Goal: Information Seeking & Learning: Learn about a topic

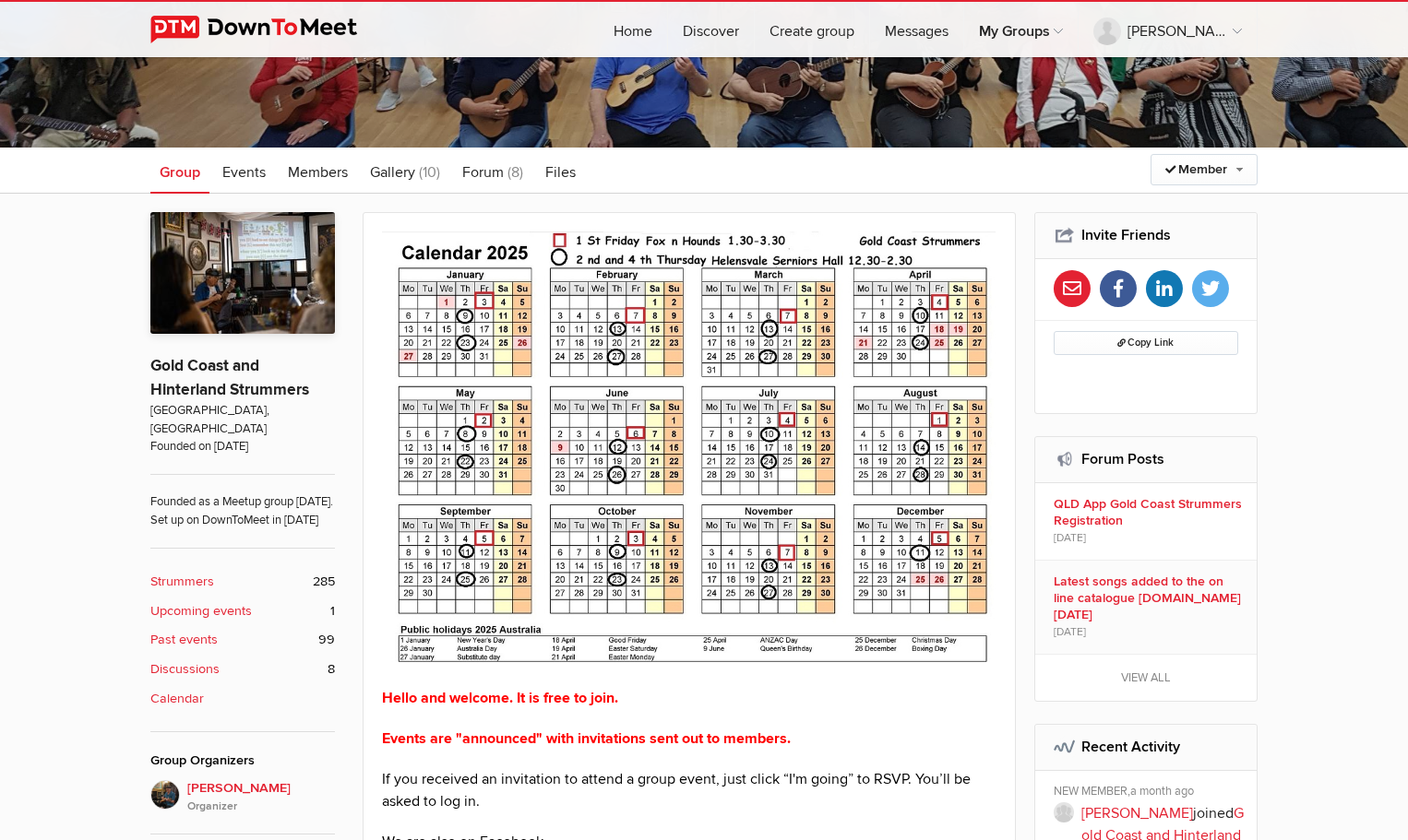
scroll to position [277, 0]
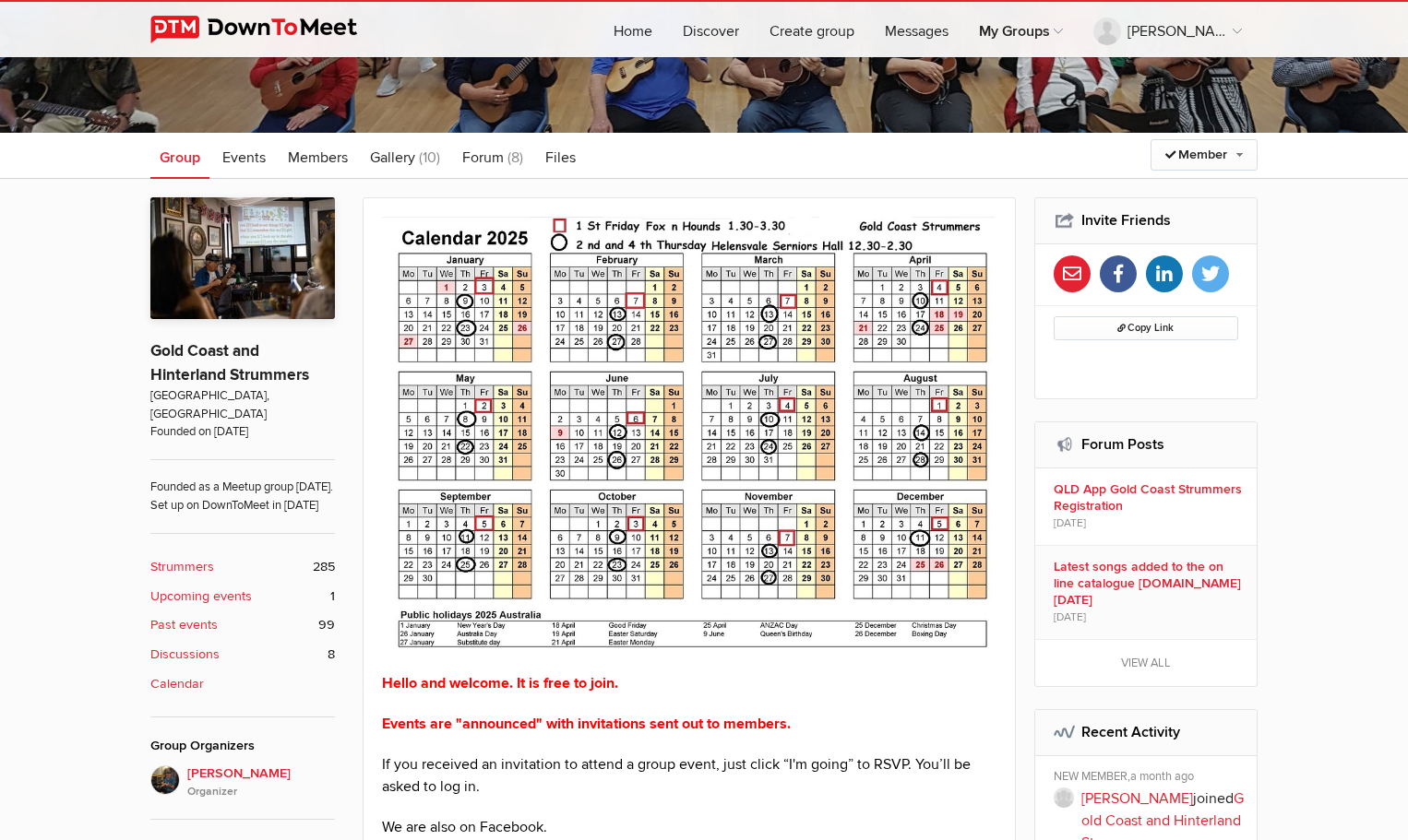
click at [234, 595] on b "Upcoming events" at bounding box center [200, 596] width 101 height 21
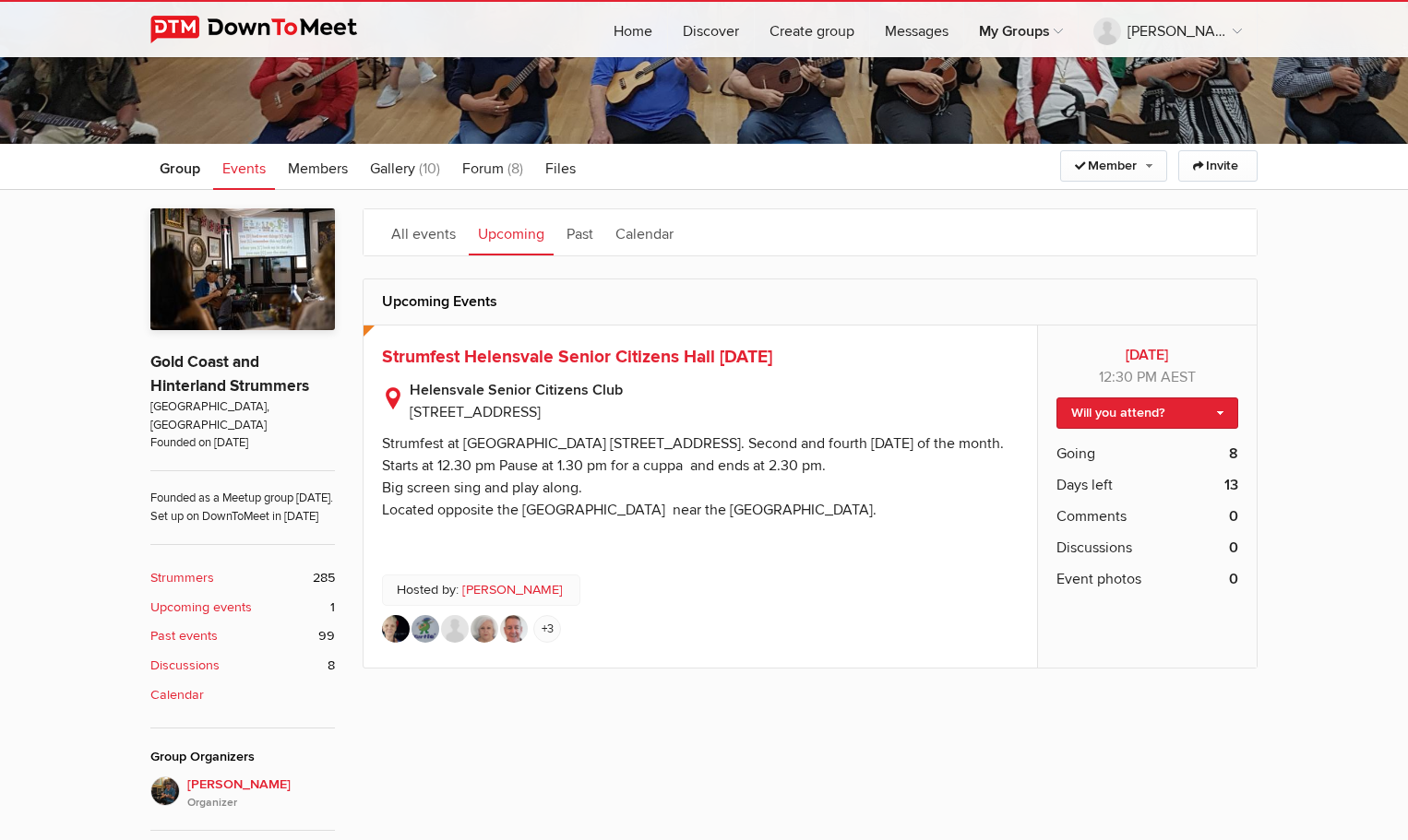
scroll to position [185, 0]
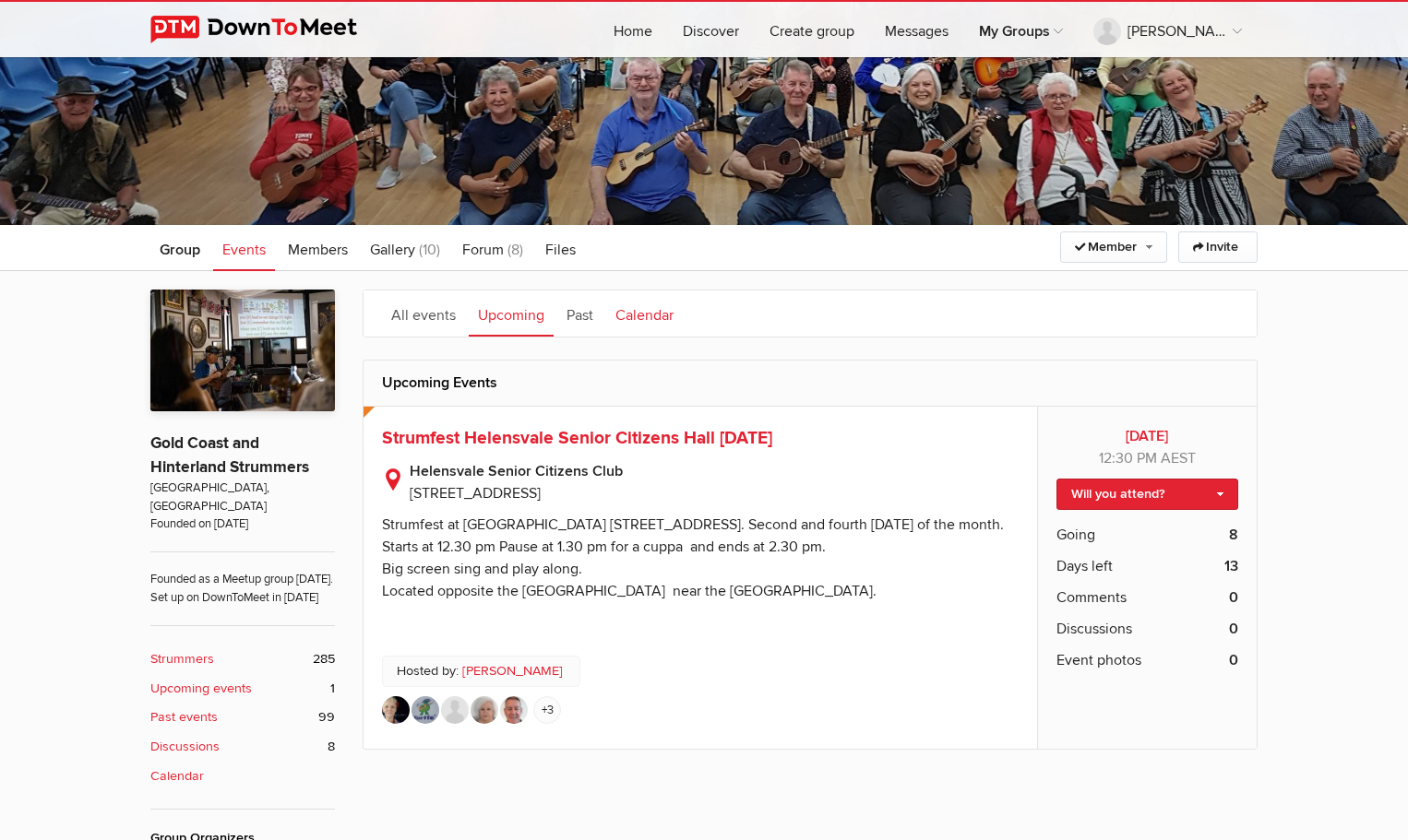
click at [633, 310] on link "Calendar" at bounding box center [645, 313] width 77 height 46
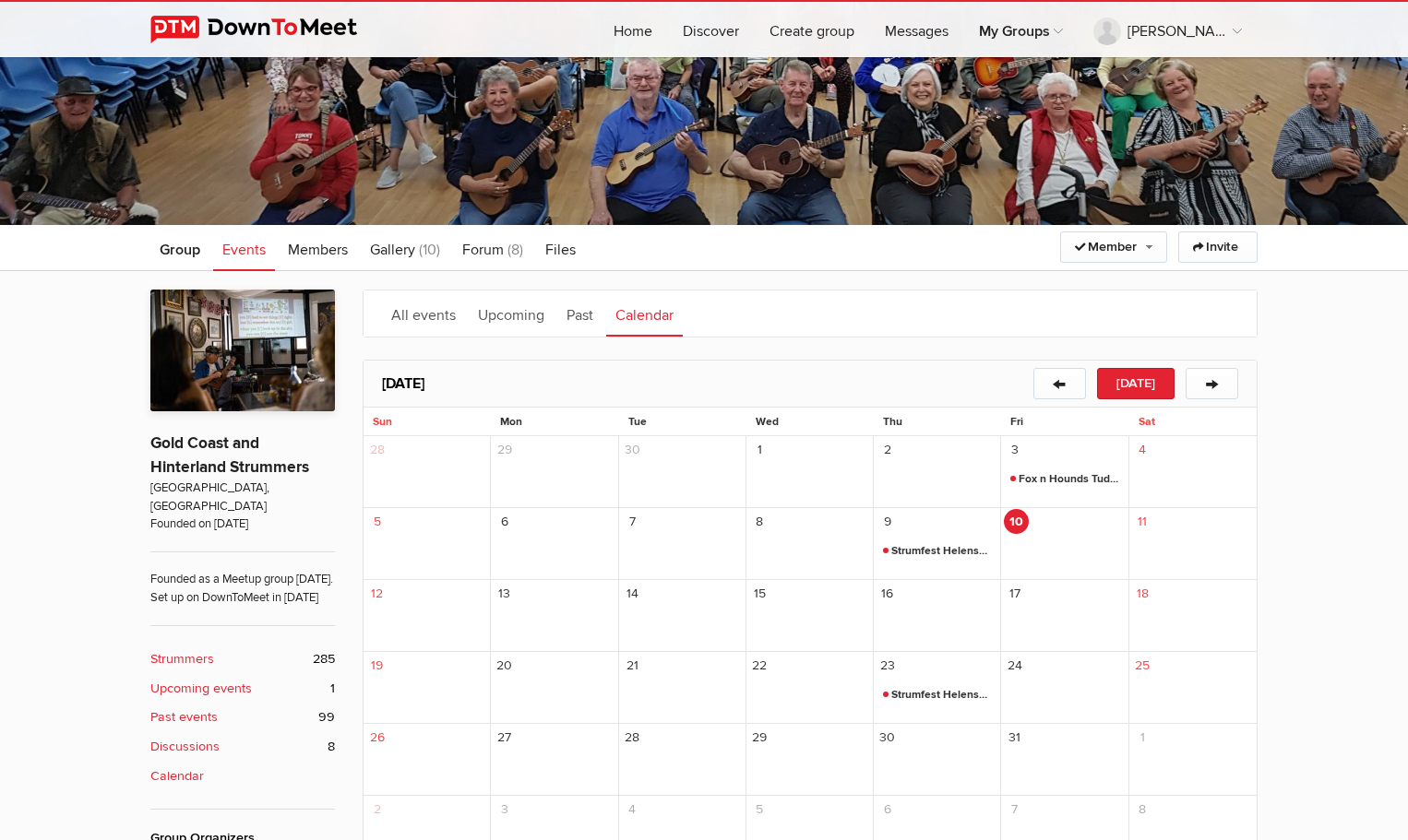
click at [1055, 476] on span "Fox n Hounds Tudor Room [DATE]" at bounding box center [1064, 479] width 109 height 23
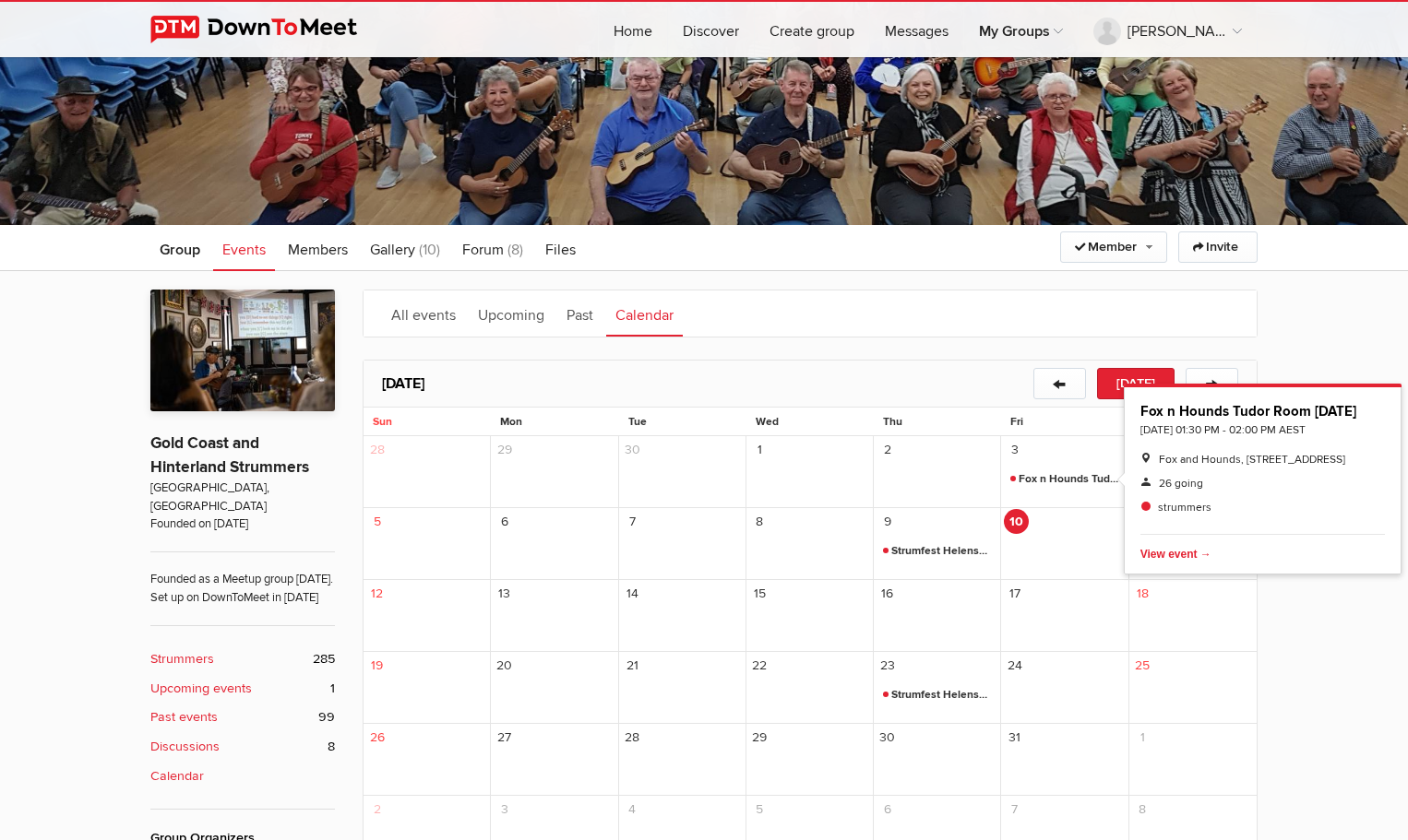
click at [946, 694] on span "Strumfest Helensvale Senior Citizens Hall [DATE]" at bounding box center [936, 696] width 109 height 23
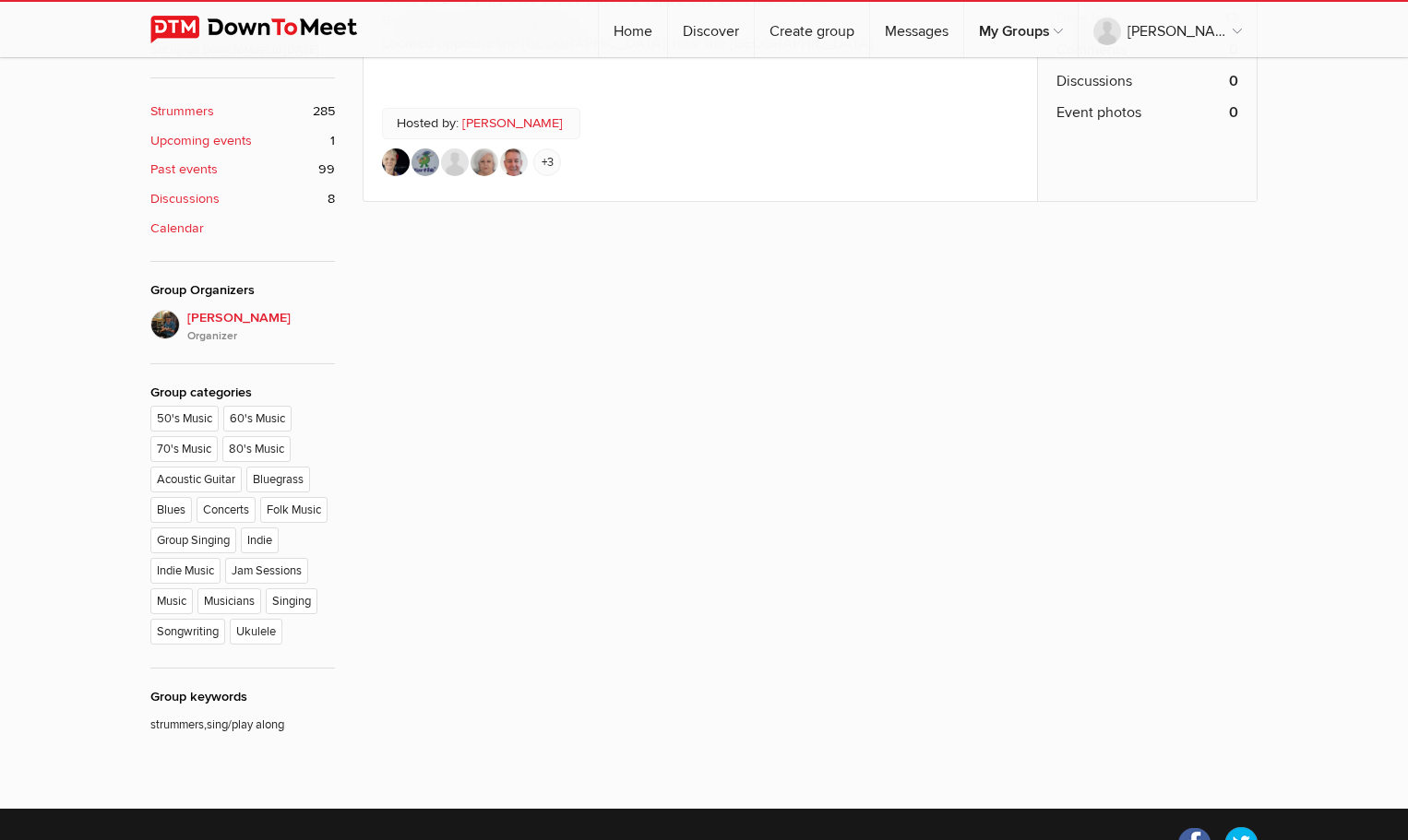
scroll to position [738, 0]
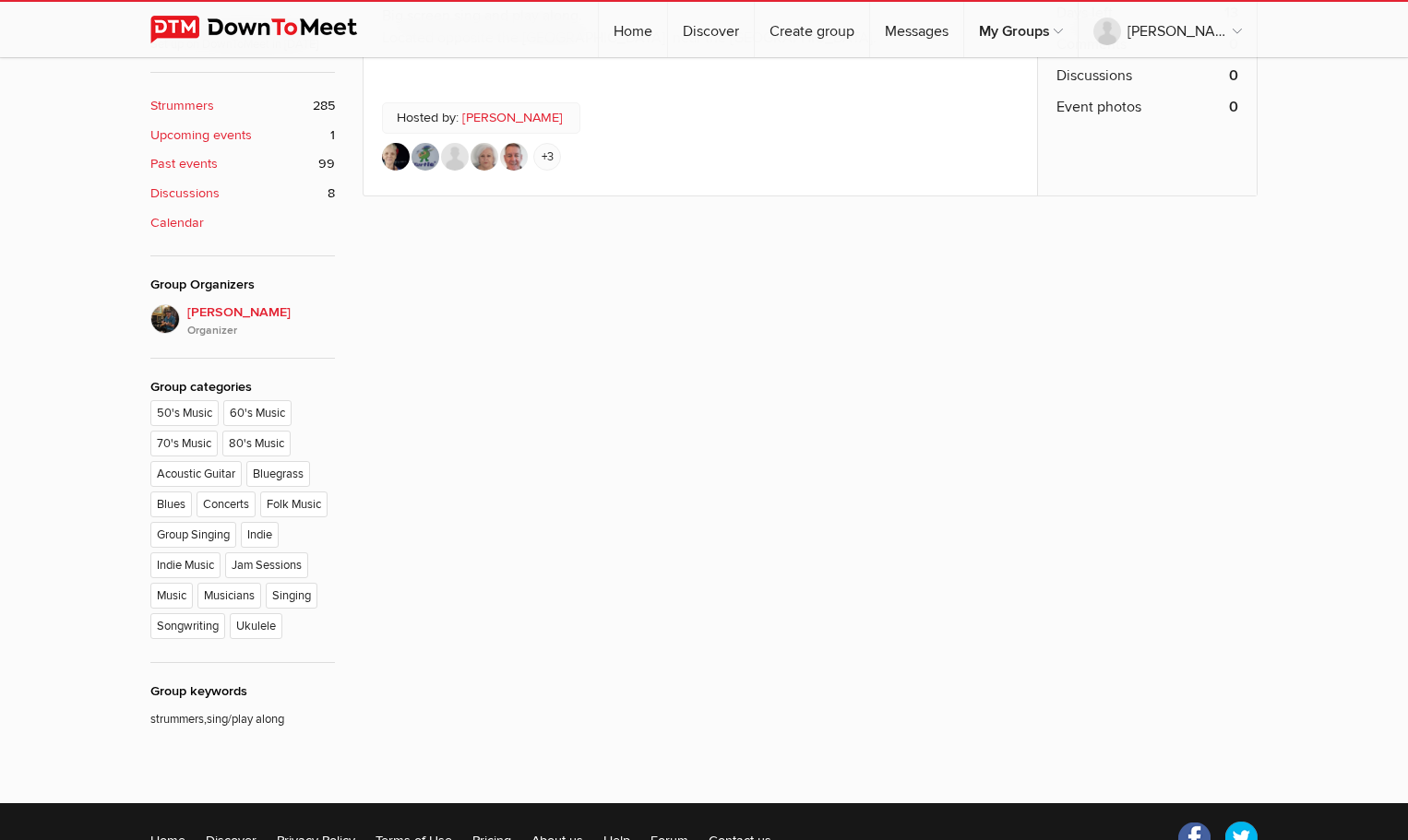
click at [163, 102] on b "Strummers" at bounding box center [182, 106] width 64 height 21
click at [186, 102] on b "Strummers" at bounding box center [182, 106] width 64 height 21
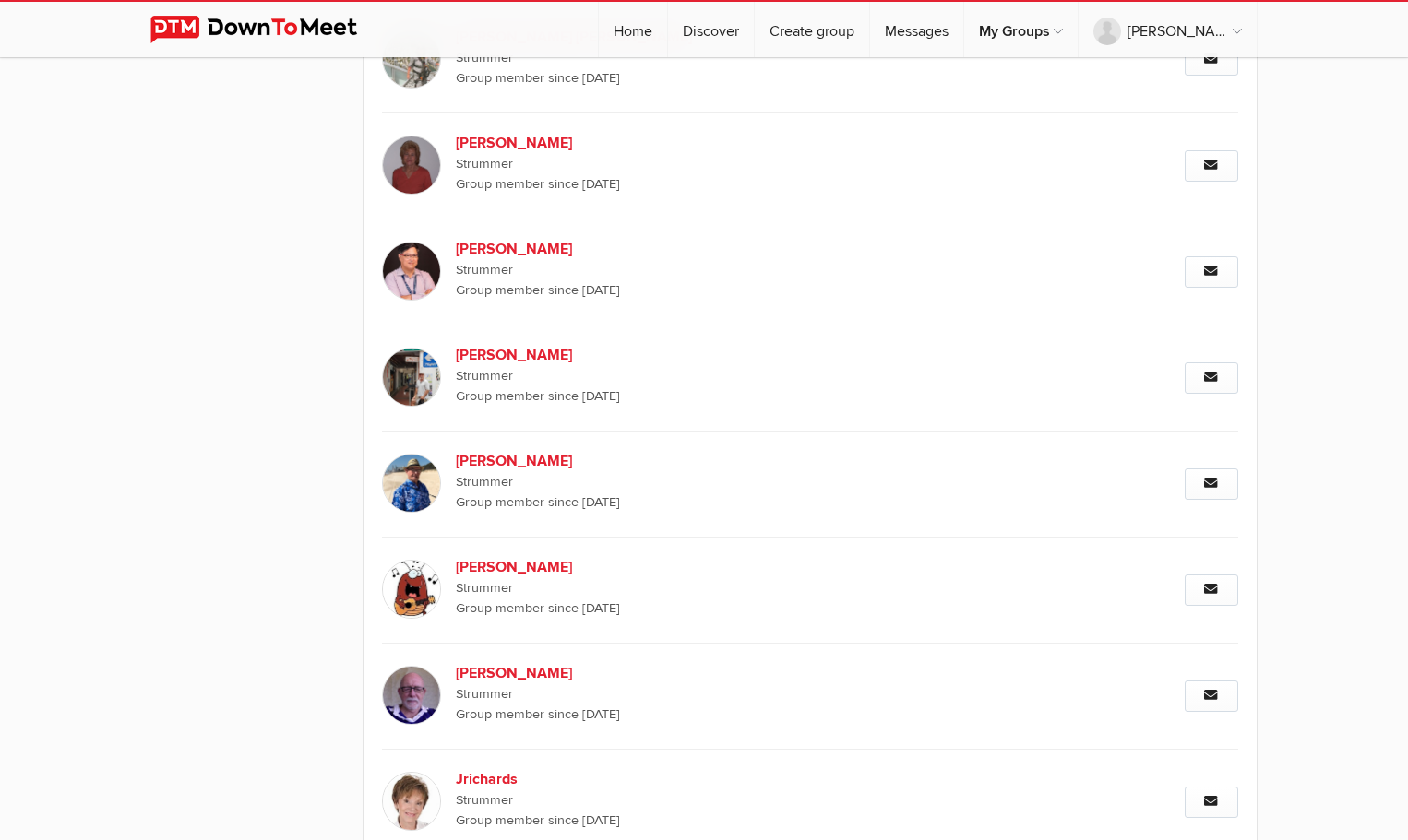
scroll to position [23890, 0]
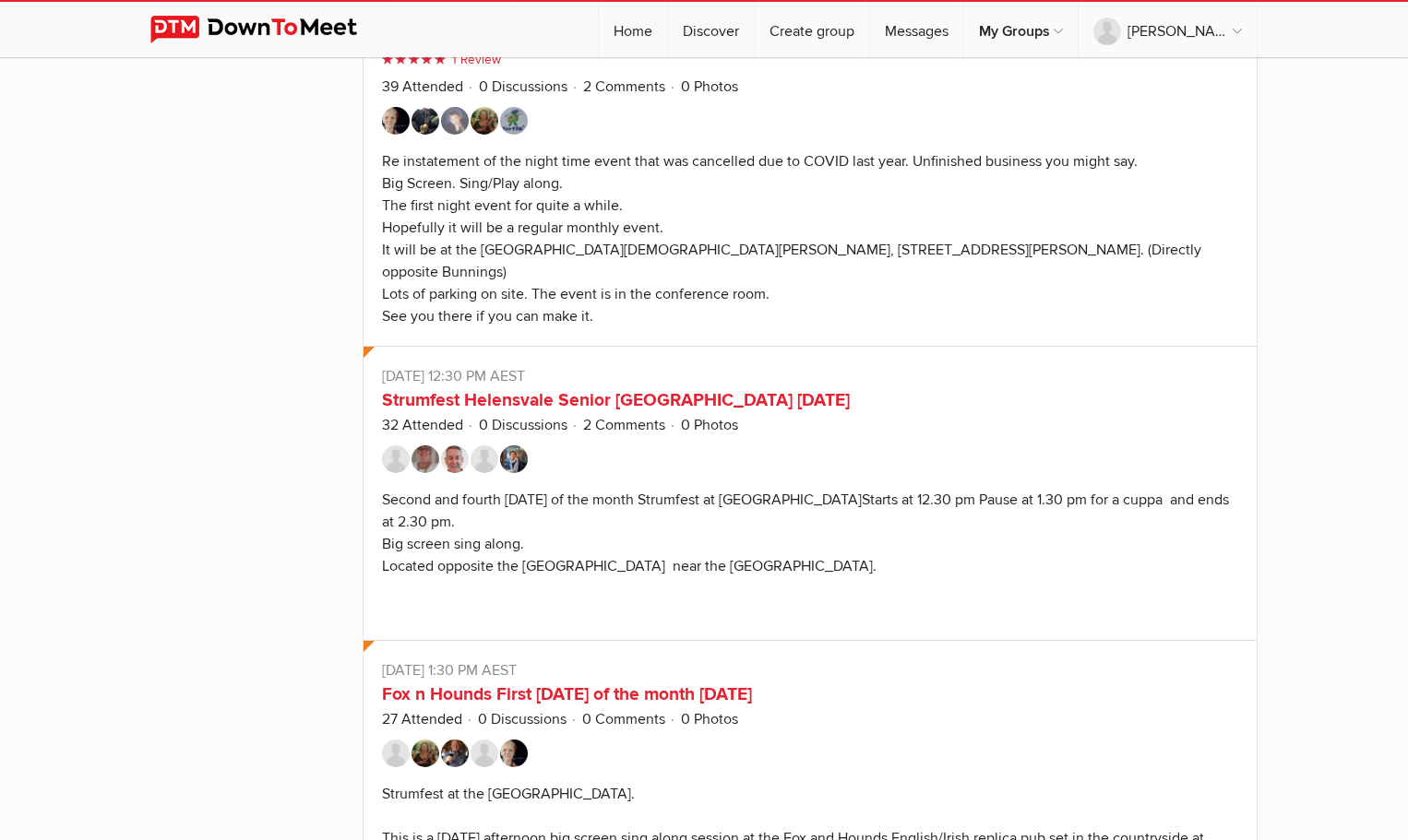
scroll to position [30843, 0]
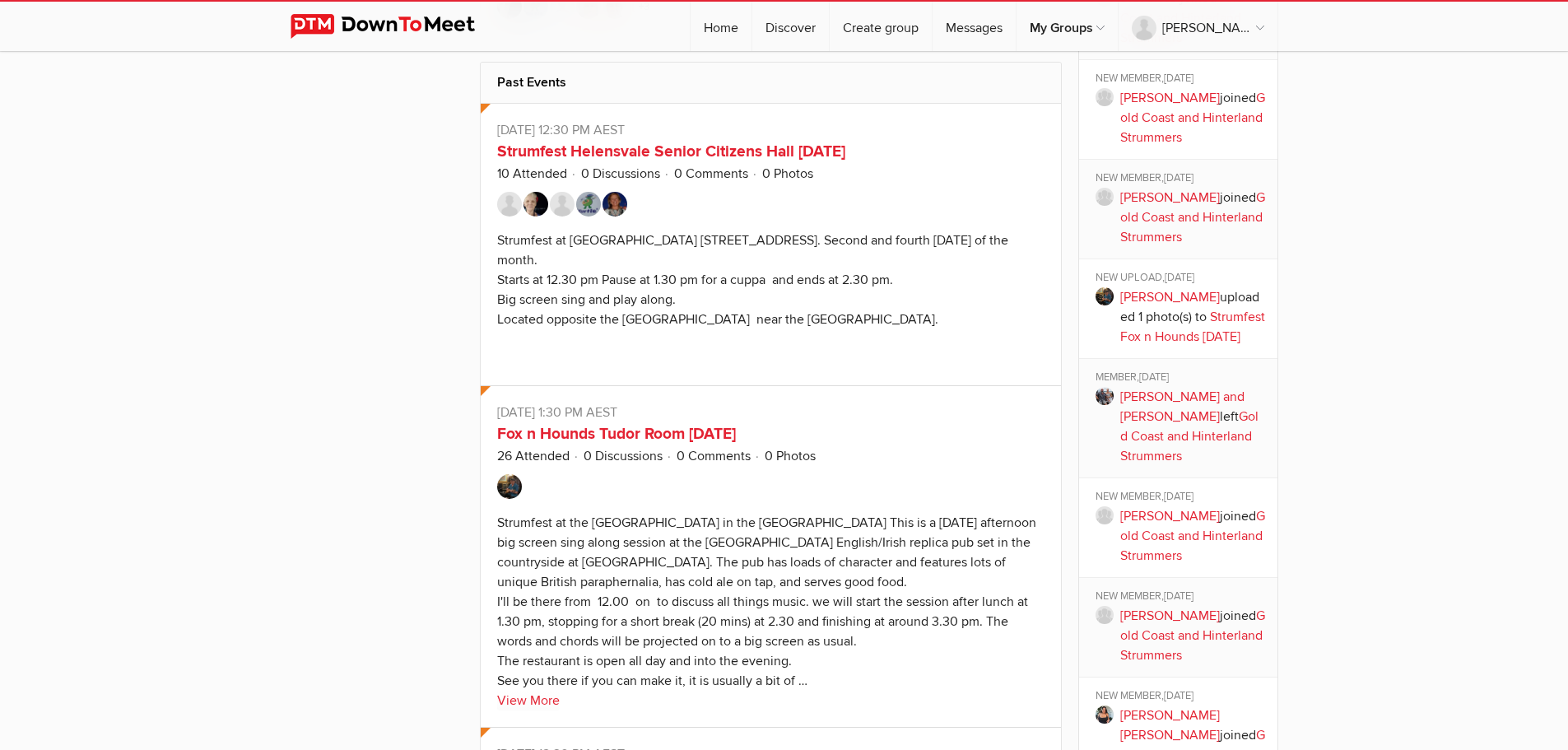
scroll to position [1729, 0]
